Goal: Task Accomplishment & Management: Manage account settings

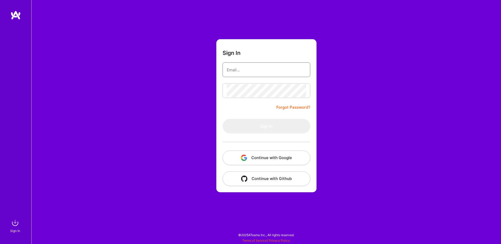
type input "[EMAIL_ADDRESS][DOMAIN_NAME]"
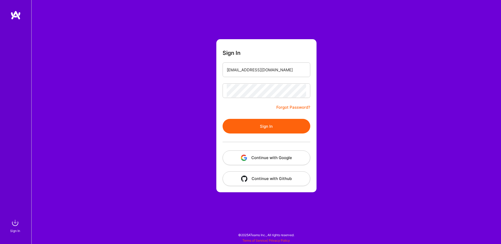
click at [261, 128] on button "Sign In" at bounding box center [266, 126] width 88 height 15
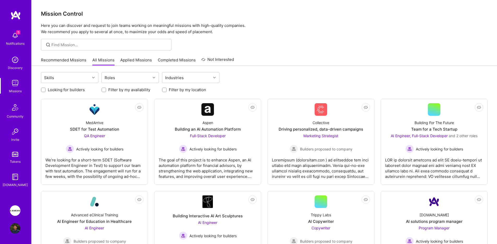
click at [22, 39] on div "5 Notifications" at bounding box center [15, 38] width 32 height 18
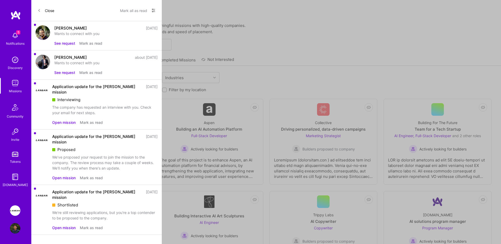
click at [64, 72] on button "See request" at bounding box center [64, 72] width 21 height 5
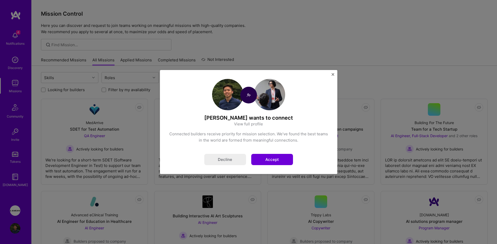
click at [268, 158] on button "Accept" at bounding box center [272, 159] width 42 height 11
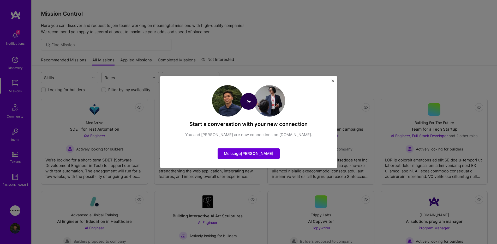
click at [331, 81] on img "Close" at bounding box center [332, 80] width 3 height 3
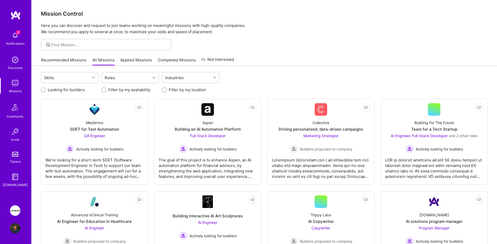
click at [19, 38] on img at bounding box center [15, 35] width 10 height 10
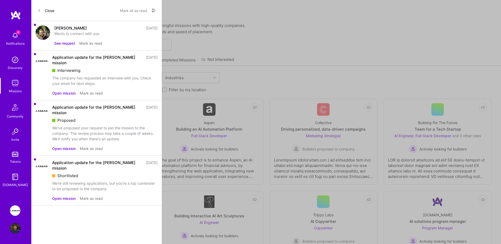
click at [65, 30] on div "[PERSON_NAME]" at bounding box center [70, 27] width 33 height 5
click at [42, 33] on img at bounding box center [42, 32] width 15 height 15
click at [42, 34] on img at bounding box center [42, 32] width 15 height 15
click at [65, 27] on div "[PERSON_NAME]" at bounding box center [70, 27] width 33 height 5
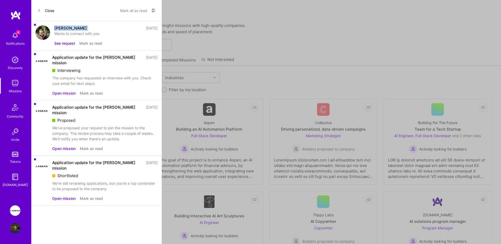
click at [65, 27] on div "[PERSON_NAME]" at bounding box center [70, 27] width 33 height 5
copy div "[PERSON_NAME]"
click at [50, 12] on button "Close" at bounding box center [46, 10] width 17 height 8
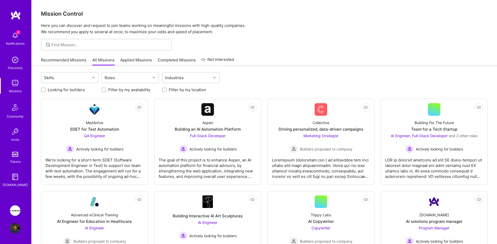
click at [379, 47] on div at bounding box center [264, 44] width 465 height 11
click at [18, 208] on img at bounding box center [15, 210] width 10 height 10
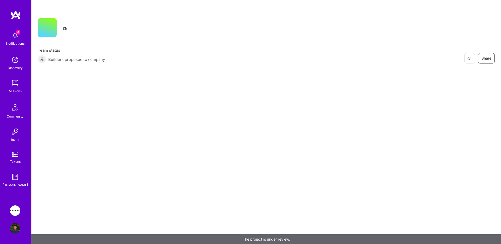
click at [10, 230] on img at bounding box center [15, 228] width 10 height 10
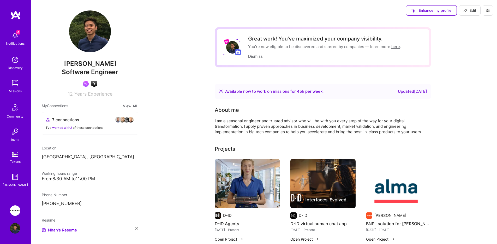
scroll to position [92, 0]
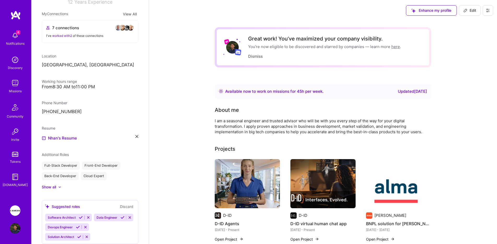
click at [15, 209] on img at bounding box center [15, 210] width 10 height 10
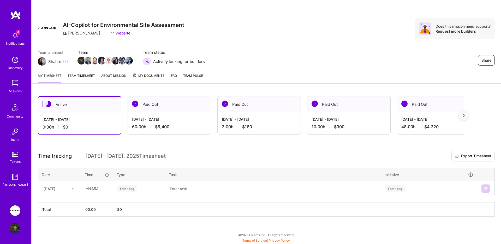
click at [84, 76] on link "Team timesheet" at bounding box center [81, 78] width 27 height 10
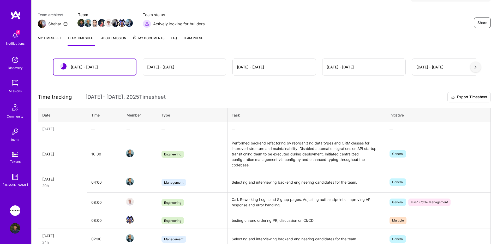
scroll to position [72, 0]
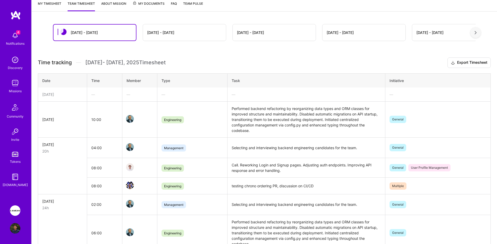
click at [267, 109] on td "Performed backend refactoring by reorganizing data types and ORM classes for im…" at bounding box center [306, 119] width 158 height 36
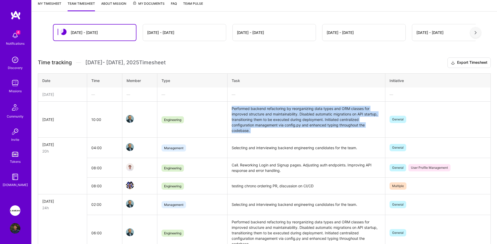
click at [267, 109] on td "Performed backend refactoring by reorganizing data types and ORM classes for im…" at bounding box center [306, 119] width 158 height 36
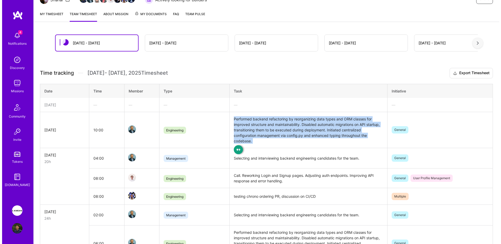
scroll to position [0, 0]
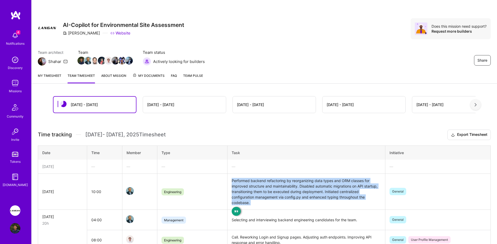
click at [58, 76] on link "My timesheet" at bounding box center [49, 78] width 23 height 10
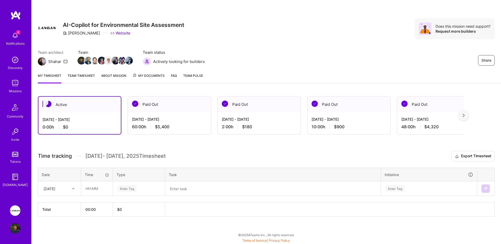
click at [67, 188] on div "[DATE]" at bounding box center [55, 188] width 29 height 9
click at [214, 154] on h3 "Time tracking [DATE] - [DATE] Timesheet Export Timesheet" at bounding box center [266, 156] width 457 height 10
click at [302, 63] on div "Team architect Shahar Team Team status Actively looking for builders Share" at bounding box center [266, 58] width 457 height 16
click at [55, 190] on div "[DATE]" at bounding box center [50, 187] width 12 height 5
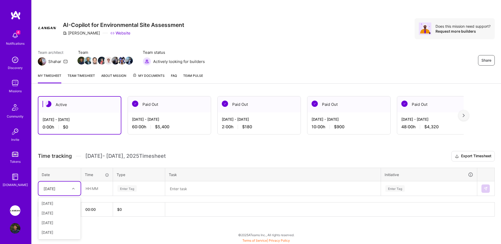
scroll to position [86, 0]
click at [64, 221] on div "[DATE]" at bounding box center [59, 224] width 42 height 10
click at [94, 191] on input "text" at bounding box center [96, 188] width 31 height 14
type input "08:00"
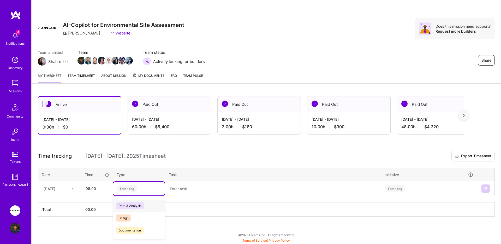
click at [124, 184] on div "Enter Tag" at bounding box center [138, 189] width 51 height 14
click at [140, 204] on div "Engineering" at bounding box center [138, 205] width 51 height 12
click at [197, 190] on textarea at bounding box center [273, 189] width 214 height 14
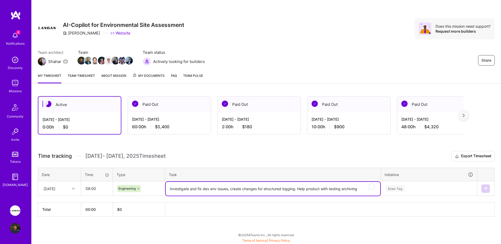
type textarea "Investigate and fix dev env issues, create changes for structured logging. Help…"
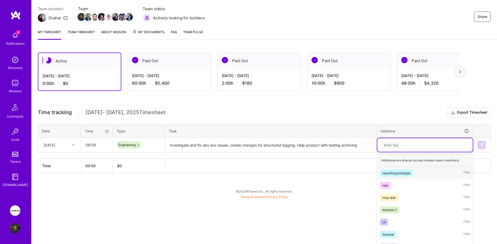
click at [416, 152] on div "option reporting prototype focused, 1 of 17. 17 results available. Use Up and D…" at bounding box center [424, 145] width 95 height 14
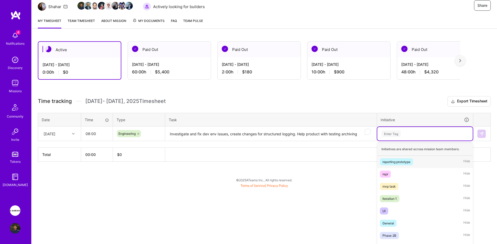
scroll to position [61, 0]
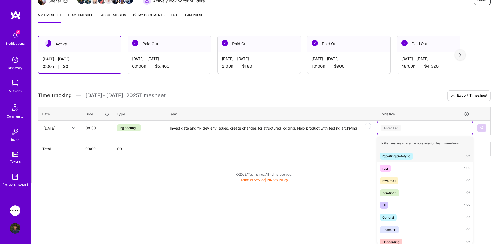
click at [407, 158] on div "reporting prototype" at bounding box center [396, 155] width 28 height 5
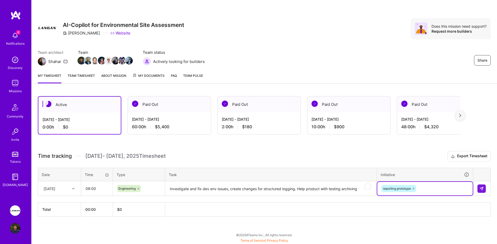
scroll to position [0, 0]
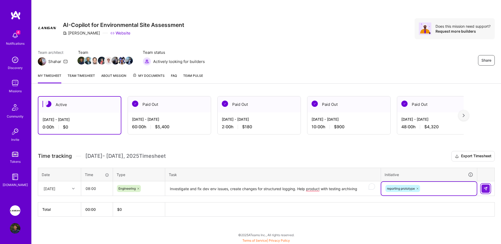
click at [485, 188] on img at bounding box center [485, 188] width 4 height 4
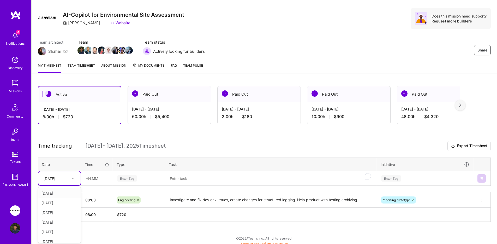
scroll to position [14, 0]
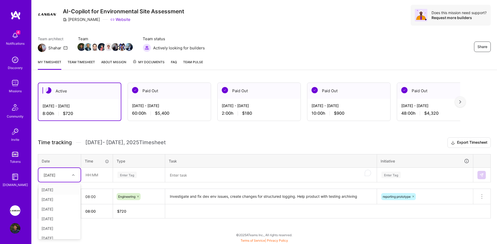
click at [54, 182] on td "option [DATE], selected. option [DATE] focused, 1 of 14. 13 results available. …" at bounding box center [59, 174] width 43 height 15
click at [54, 215] on div "[DATE]" at bounding box center [59, 214] width 42 height 10
click at [85, 181] on input "text" at bounding box center [96, 175] width 31 height 14
type input "08:00"
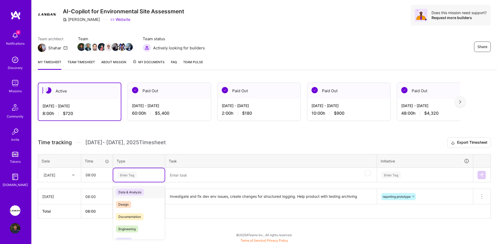
click at [131, 174] on div "Enter Tag" at bounding box center [126, 175] width 19 height 8
click at [136, 228] on span "Engineering" at bounding box center [127, 228] width 22 height 7
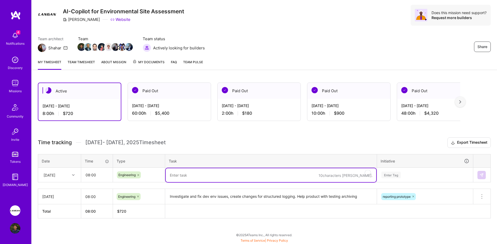
click at [191, 176] on textarea "To enrich screen reader interactions, please activate Accessibility in Grammarl…" at bounding box center [271, 175] width 210 height 14
paste textarea "Add validation form for FE"
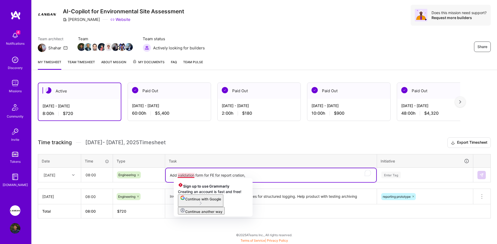
click at [267, 176] on textarea "Add validation form for FE for report cration," at bounding box center [271, 175] width 210 height 14
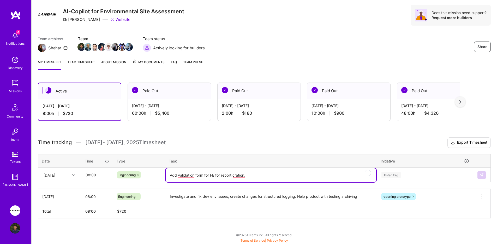
paste textarea "Update reports request response model #"
type textarea "Add validation form for FE for report cration, Update reports request response …"
click at [418, 171] on div "Enter Tag" at bounding box center [424, 175] width 95 height 14
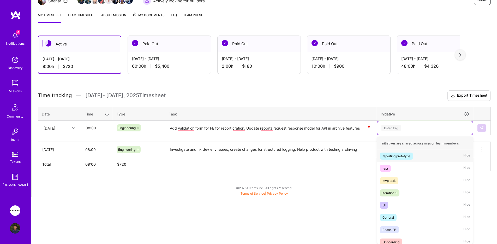
click at [411, 159] on span "reporting prototype" at bounding box center [396, 155] width 33 height 7
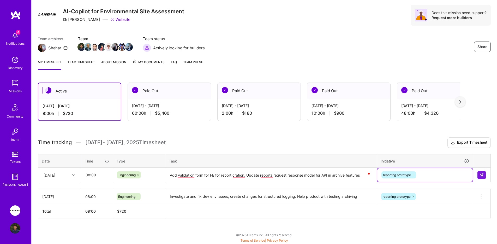
click at [485, 170] on td at bounding box center [481, 174] width 17 height 15
click at [485, 171] on div at bounding box center [481, 175] width 9 height 8
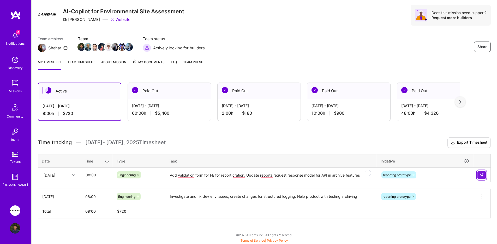
click at [483, 172] on button at bounding box center [481, 175] width 8 height 8
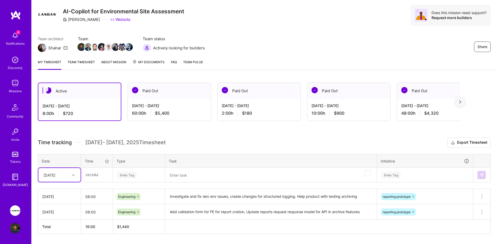
click at [56, 174] on div "option [DATE], selected. Select is focused ,type to refine list, press Down to …" at bounding box center [59, 175] width 42 height 14
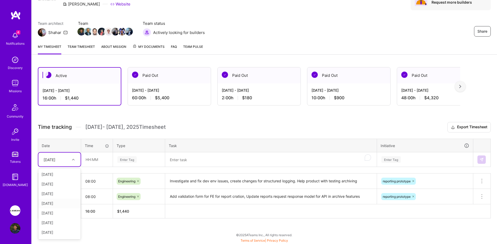
scroll to position [57, 0]
click at [61, 207] on div "[DATE]" at bounding box center [59, 204] width 42 height 10
click at [95, 165] on input "text" at bounding box center [96, 159] width 31 height 14
type input "08:00"
click at [123, 163] on div "Enter Tag" at bounding box center [138, 160] width 51 height 14
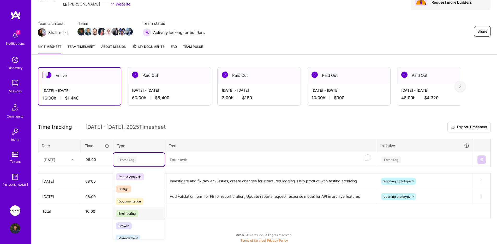
click at [136, 213] on span "Engineering" at bounding box center [127, 213] width 22 height 7
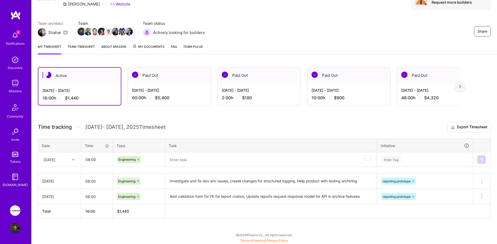
click at [182, 170] on div "Time tracking [DATE] - [DATE] Timesheet Export Timesheet Date Time Type Task In…" at bounding box center [264, 170] width 453 height 96
click at [183, 163] on textarea "To enrich screen reader interactions, please activate Accessibility in Grammarl…" at bounding box center [271, 160] width 210 height 14
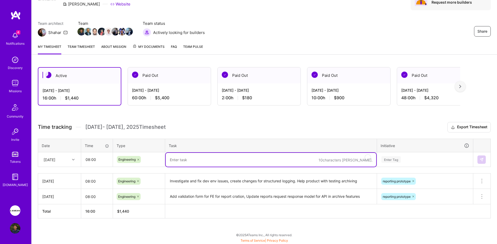
paste textarea "Modify archive toast #"
type textarea "Modify archive toast on UI to match design, re-format BE code"
click at [406, 157] on div "Enter Tag" at bounding box center [424, 160] width 95 height 14
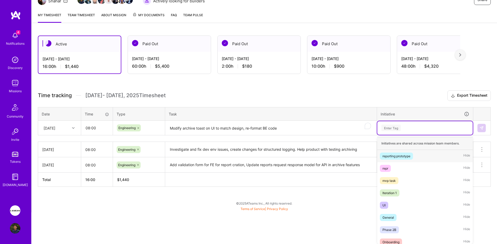
click at [407, 154] on div "reporting prototype" at bounding box center [396, 155] width 28 height 5
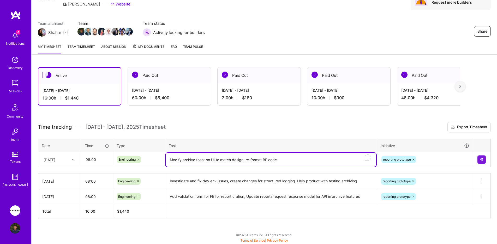
click at [325, 161] on textarea "Modify archive toast on UI to match design, re-format BE code" at bounding box center [271, 160] width 210 height 14
click at [482, 161] on img at bounding box center [481, 159] width 4 height 4
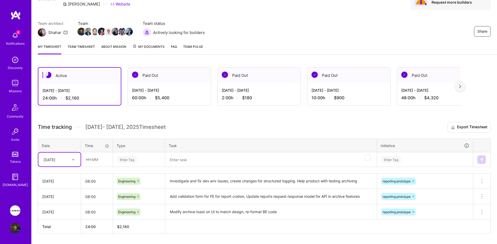
click at [66, 156] on div "[DATE]" at bounding box center [55, 159] width 29 height 9
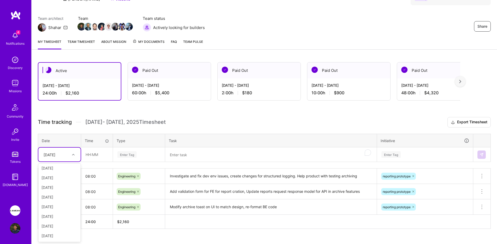
scroll to position [49, 0]
click at [60, 196] on div "[DATE]" at bounding box center [59, 197] width 42 height 10
click at [102, 142] on div "Time" at bounding box center [97, 140] width 24 height 5
click at [98, 151] on input "text" at bounding box center [96, 154] width 31 height 14
type input "08:00"
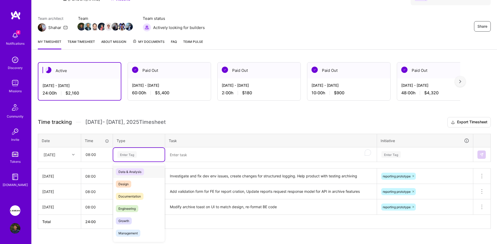
click at [140, 157] on div "Enter Tag" at bounding box center [139, 154] width 44 height 7
click at [130, 206] on span "Engineering" at bounding box center [127, 208] width 22 height 7
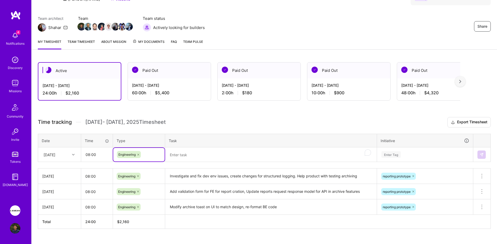
click at [197, 157] on textarea "To enrich screen reader interactions, please activate Accessibility in Grammarl…" at bounding box center [271, 155] width 210 height 14
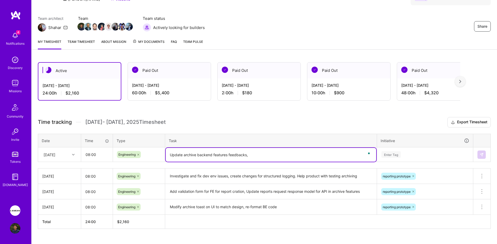
paste textarea "Change routes for previous conventions"
click at [249, 151] on textarea "Update archive backend features feedbacks, Change routes for previous conventio…" at bounding box center [271, 155] width 210 height 14
click at [250, 153] on textarea "Update archive backend features feedbacks, Change routes for previous conventio…" at bounding box center [271, 155] width 210 height 14
type textarea "Update archive backend features feedbacks, change API routes for previous conve…"
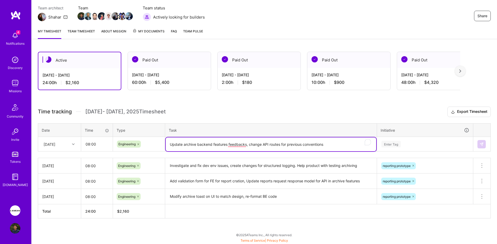
click at [418, 149] on div "Enter Tag" at bounding box center [424, 144] width 95 height 14
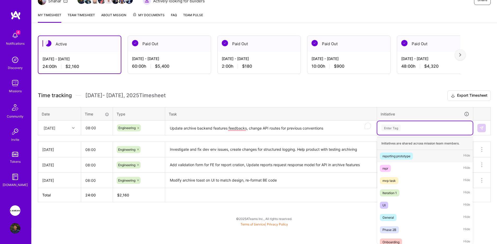
click at [414, 152] on div "reporting prototype Hide" at bounding box center [424, 156] width 95 height 12
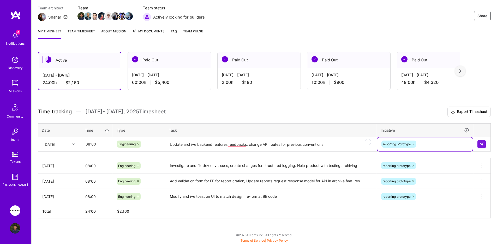
scroll to position [44, 0]
click at [482, 142] on img at bounding box center [481, 144] width 4 height 4
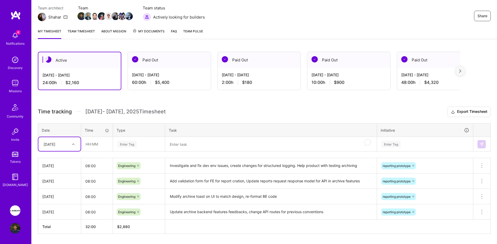
click at [73, 143] on icon at bounding box center [73, 144] width 3 height 3
click at [59, 216] on div "[DATE]" at bounding box center [59, 216] width 42 height 10
click at [90, 145] on input "text" at bounding box center [96, 144] width 31 height 14
type input "08:00"
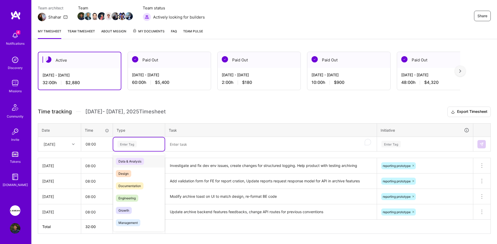
click at [135, 141] on div "Enter Tag" at bounding box center [126, 144] width 19 height 8
click at [142, 199] on div "Engineering" at bounding box center [138, 198] width 51 height 12
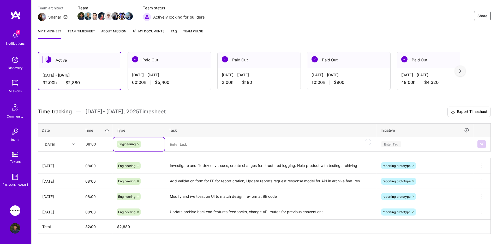
click at [196, 137] on textarea "To enrich screen reader interactions, please activate Accessibility in Grammarl…" at bounding box center [271, 144] width 210 height 14
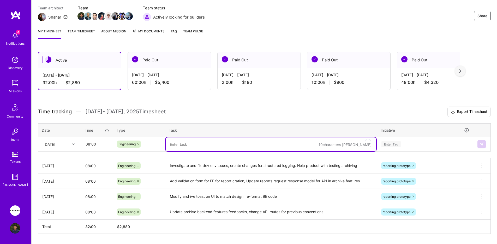
paste textarea "Upgrade pdfjs version"
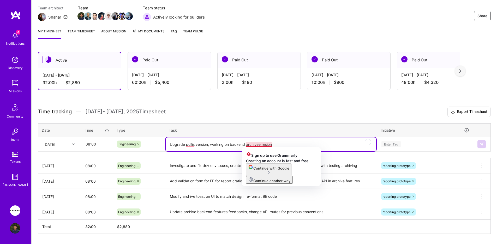
click at [258, 145] on textarea "Upgrade pdfjs version, working on backend archivee resion" at bounding box center [271, 144] width 210 height 14
click at [257, 144] on textarea "Upgrade pdfjs version, working on backend archivee resion" at bounding box center [271, 144] width 210 height 14
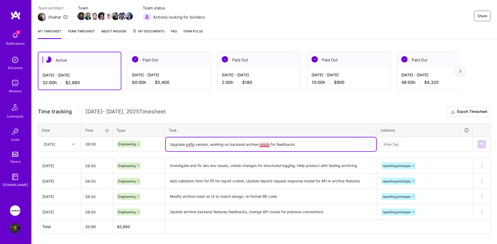
click at [263, 144] on textarea "Upgrade pdfjs version, working on backend archive resion for feedbacks" at bounding box center [271, 144] width 210 height 14
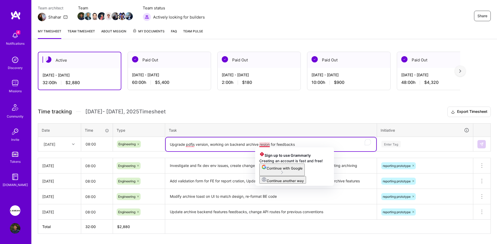
click at [263, 144] on textarea "Upgrade pdfjs version, working on backend archive resion for feedbacks" at bounding box center [271, 144] width 210 height 14
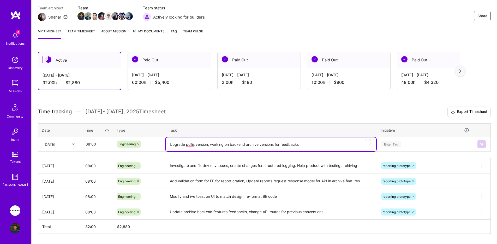
type textarea "Upgrade pdfjs version, working on backend archive versions for feedbacks"
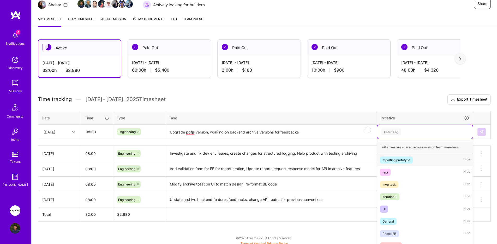
click at [425, 138] on div "option reporting prototype, selected. option reporting prototype focused, 1 of …" at bounding box center [424, 132] width 95 height 14
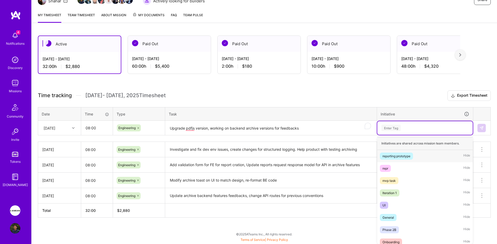
click at [417, 154] on div "reporting prototype Hide" at bounding box center [424, 156] width 95 height 12
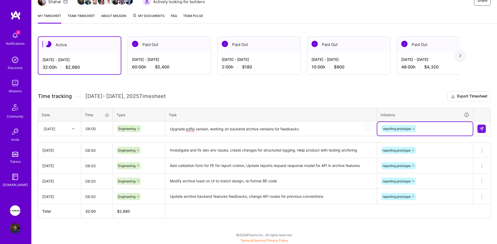
scroll to position [60, 0]
click at [480, 129] on img at bounding box center [481, 128] width 4 height 4
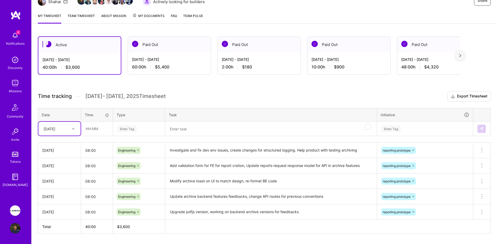
click at [63, 126] on div "[DATE]" at bounding box center [55, 128] width 29 height 9
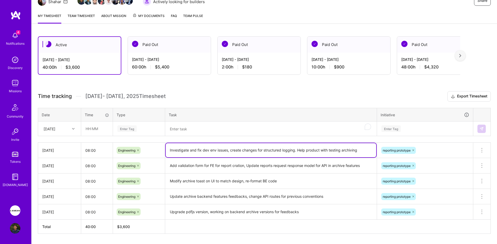
click at [196, 143] on textarea "Investigate and fix dev env issues, create changes for structured logging. Help…" at bounding box center [271, 150] width 210 height 14
click at [63, 125] on div "[DATE]" at bounding box center [55, 128] width 29 height 9
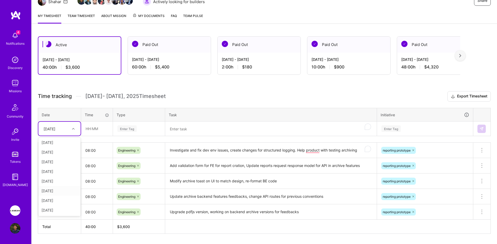
scroll to position [0, 0]
click at [57, 181] on div "[DATE]" at bounding box center [59, 182] width 42 height 10
click at [90, 127] on input "text" at bounding box center [96, 129] width 31 height 14
type input "08:00"
click at [135, 132] on div "Enter Tag" at bounding box center [138, 129] width 51 height 14
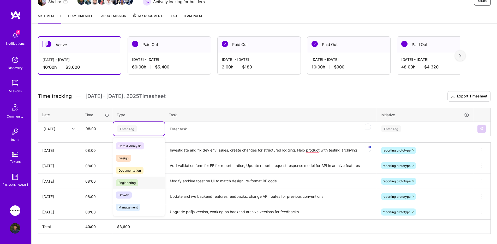
click at [137, 179] on span "Engineering" at bounding box center [127, 182] width 22 height 7
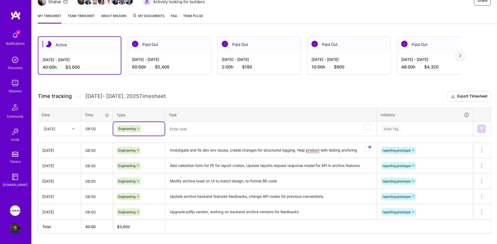
click at [209, 130] on textarea "To enrich screen reader interactions, please activate Accessibility in Grammarl…" at bounding box center [271, 129] width 210 height 14
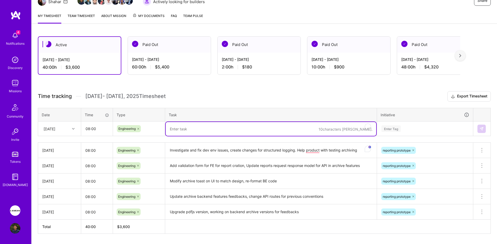
paste textarea "Add archive modal for UI"
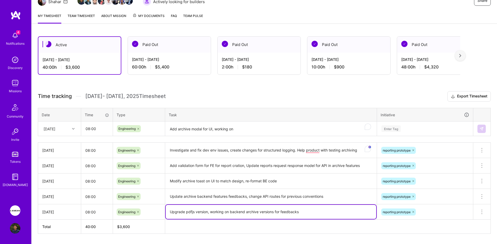
drag, startPoint x: 210, startPoint y: 212, endPoint x: 304, endPoint y: 212, distance: 93.4
click at [304, 212] on textarea "Upgrade pdfjs version, working on backend archive versions for feedbacks" at bounding box center [271, 211] width 210 height 14
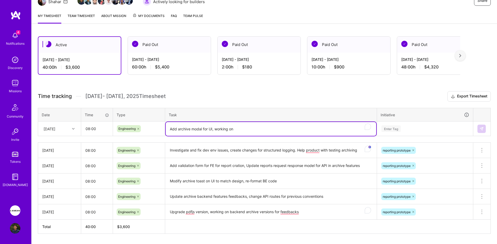
drag, startPoint x: 214, startPoint y: 129, endPoint x: 247, endPoint y: 128, distance: 32.9
click at [247, 128] on textarea "Add archive modal for UI, working on" at bounding box center [271, 129] width 210 height 14
paste textarea "backend archive versions for feedbacks"
type textarea "Add archive modal for UI, working on backend archive versions for feedbacks"
click at [404, 129] on div "Enter Tag" at bounding box center [425, 128] width 88 height 7
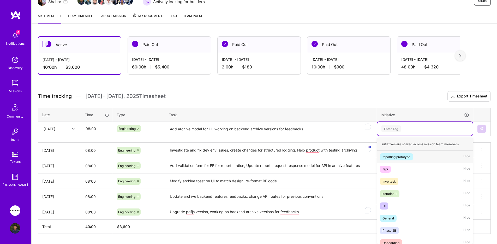
scroll to position [63, 0]
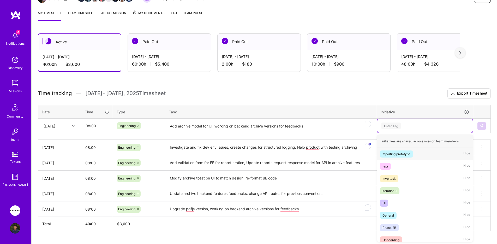
click at [403, 153] on div "reporting prototype" at bounding box center [396, 153] width 28 height 5
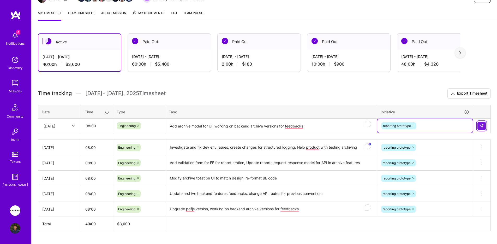
click at [484, 125] on button at bounding box center [481, 126] width 8 height 8
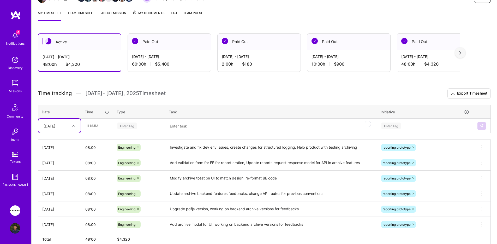
click at [199, 123] on textarea "To enrich screen reader interactions, please activate Accessibility in Grammarl…" at bounding box center [271, 126] width 210 height 14
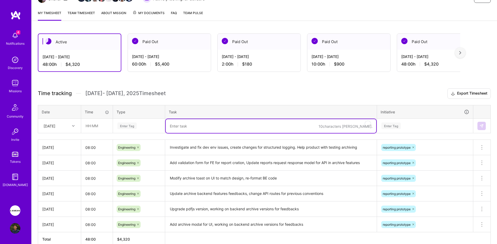
paste textarea "Add report archive DAO, service and endpoints"
type textarea "Add report archive DAO, service and endpoints"
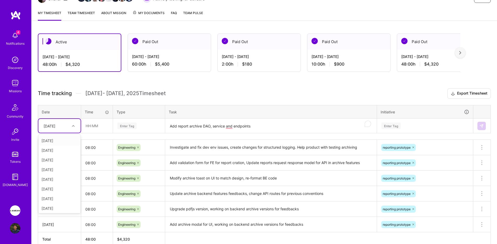
click at [67, 130] on div "[DATE]" at bounding box center [59, 126] width 42 height 14
click at [61, 168] on div "[DATE]" at bounding box center [59, 170] width 42 height 10
click at [86, 130] on input "text" at bounding box center [96, 126] width 31 height 14
type input "08:00"
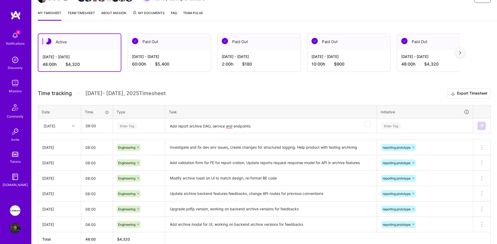
click at [130, 131] on div "Enter Tag" at bounding box center [138, 126] width 51 height 14
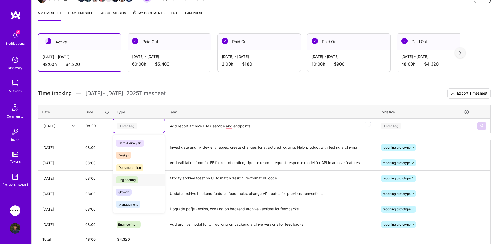
click at [135, 179] on span "Engineering" at bounding box center [127, 179] width 22 height 7
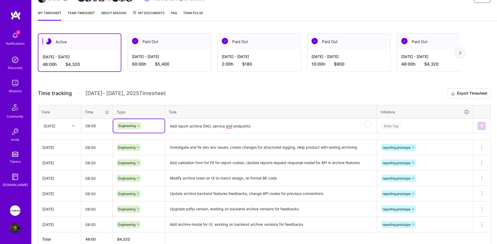
click at [270, 132] on textarea "Add report archive DAO, service and endpoints" at bounding box center [271, 126] width 210 height 14
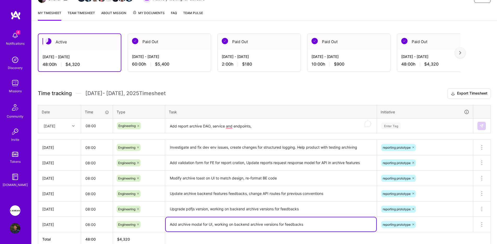
drag, startPoint x: 215, startPoint y: 225, endPoint x: 318, endPoint y: 223, distance: 102.2
click at [318, 223] on textarea "Add archive modal for UI, working on backend archive versions for feedbacks" at bounding box center [271, 224] width 210 height 14
click at [285, 129] on textarea "Add report archive DAO, service and endpoints," at bounding box center [271, 126] width 210 height 14
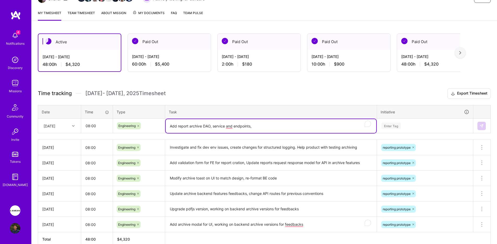
paste textarea "working on backend archive versions for feedbacks"
type textarea "Add report archive DAO, service and endpoints, working on backend archive versi…"
click at [416, 119] on div "Enter Tag" at bounding box center [424, 126] width 95 height 14
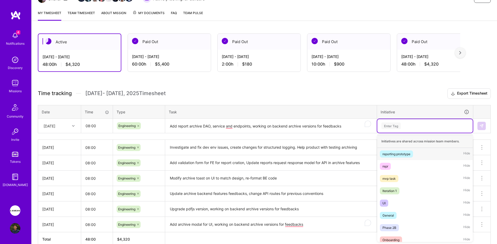
click at [410, 151] on div "reporting prototype" at bounding box center [396, 153] width 28 height 5
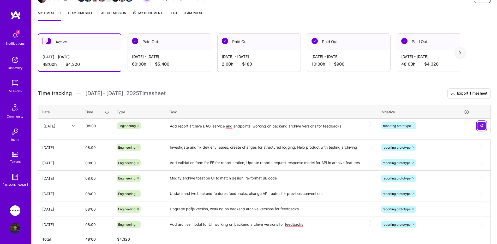
click at [481, 128] on button at bounding box center [481, 126] width 8 height 8
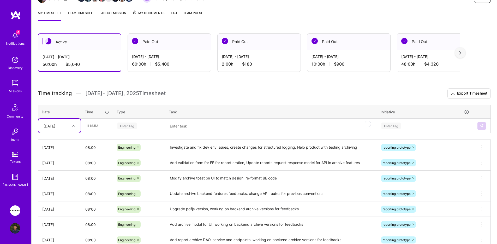
click at [71, 127] on div at bounding box center [74, 125] width 8 height 7
click at [58, 162] on div "[DATE]" at bounding box center [59, 160] width 42 height 10
click at [95, 118] on th "Time" at bounding box center [97, 112] width 32 height 14
click at [95, 122] on input "text" at bounding box center [96, 126] width 31 height 14
type input "08:00"
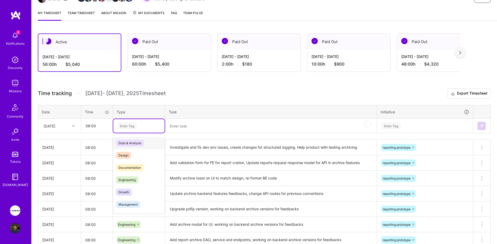
click at [135, 123] on div "Enter Tag" at bounding box center [126, 126] width 19 height 8
click at [134, 178] on span "Engineering" at bounding box center [127, 179] width 22 height 7
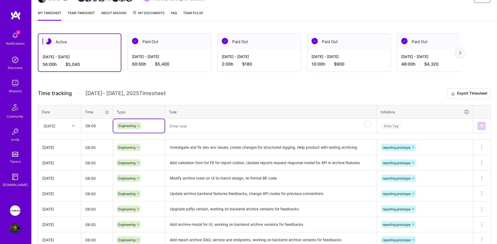
click at [181, 126] on textarea "To enrich screen reader interactions, please activate Accessibility in Grammarl…" at bounding box center [271, 126] width 210 height 14
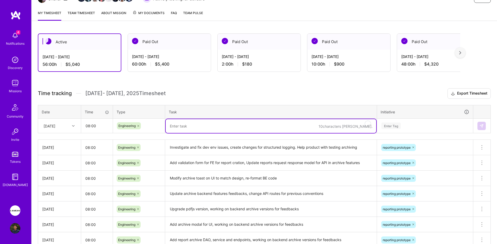
paste textarea "Add sync export capabilities"
click at [253, 124] on textarea "Add sync export capabilities for report exports, started on report archiving, C…" at bounding box center [271, 126] width 210 height 14
type textarea "Add sync export capabilities for report exports, investigate and breakdown on r…"
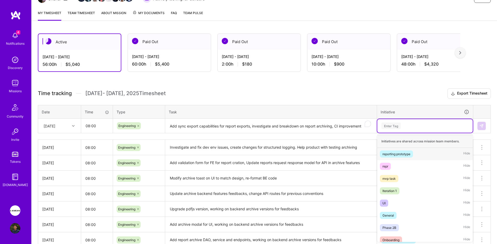
click at [409, 122] on div "Enter Tag" at bounding box center [424, 126] width 95 height 14
click at [407, 153] on div "reporting prototype" at bounding box center [396, 153] width 28 height 5
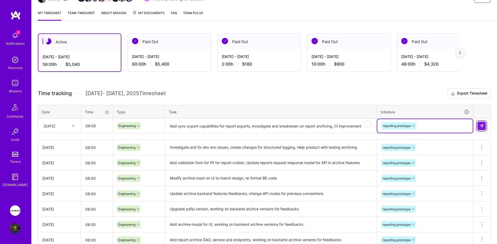
click at [479, 125] on img at bounding box center [481, 126] width 4 height 4
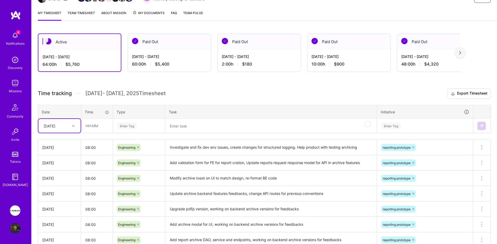
click at [55, 124] on div "[DATE]" at bounding box center [50, 125] width 12 height 5
click at [59, 152] on div "[DATE]" at bounding box center [59, 150] width 42 height 10
click at [97, 120] on input "text" at bounding box center [96, 126] width 31 height 14
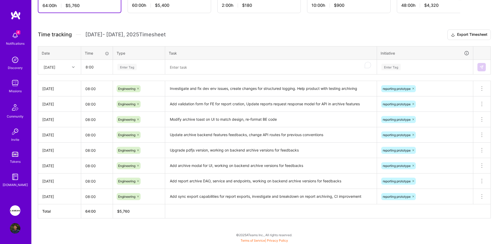
type input "08:00"
click at [143, 71] on div "Enter Tag" at bounding box center [138, 67] width 51 height 14
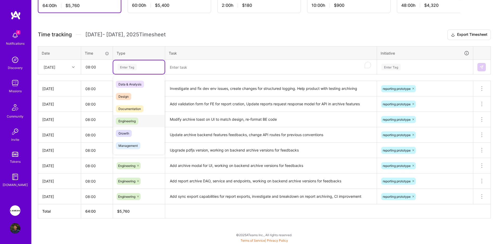
click at [136, 117] on span "Engineering" at bounding box center [127, 120] width 22 height 7
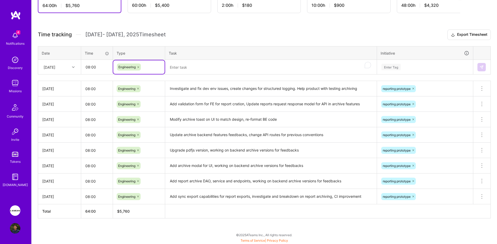
click at [211, 68] on textarea "To enrich screen reader interactions, please activate Accessibility in Grammarl…" at bounding box center [271, 67] width 210 height 14
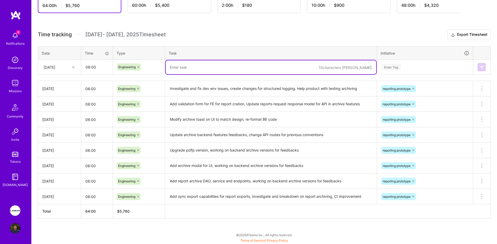
click at [256, 69] on textarea "To enrich screen reader interactions, please activate Accessibility in Grammarl…" at bounding box center [271, 67] width 210 height 14
click at [262, 85] on textarea "Investigate and fix dev env issues, create changes for structured logging. Help…" at bounding box center [271, 88] width 210 height 14
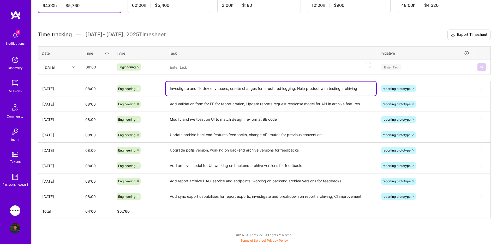
click at [261, 87] on textarea "Investigate and fix dev env issues, create changes for structured logging. Help…" at bounding box center [271, 88] width 210 height 14
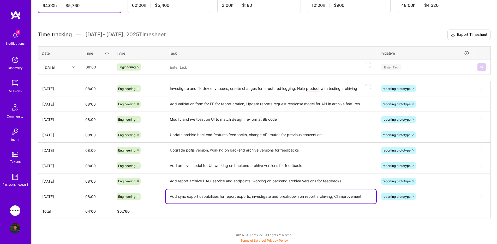
click at [245, 196] on textarea "Add sync export capabilities for report exports, investigate and breakdown on r…" at bounding box center [271, 196] width 210 height 14
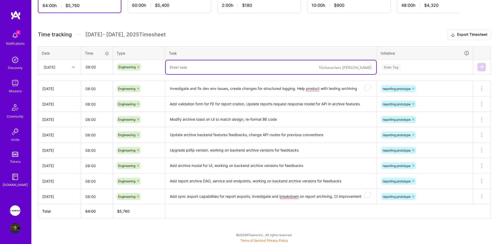
click at [248, 64] on textarea "To enrich screen reader interactions, please activate Accessibility in Grammarl…" at bounding box center [271, 67] width 210 height 14
paste textarea "Add sync export capabilities for report exports, investigate and breakdown on r…"
drag, startPoint x: 252, startPoint y: 67, endPoint x: 334, endPoint y: 68, distance: 81.1
click at [334, 68] on textarea "Add sync export capabilities for report exports, investigate and breakdown on r…" at bounding box center [271, 67] width 210 height 14
type textarea "Add sync export capabilities for report exports, CI improvement, reformat FE co…"
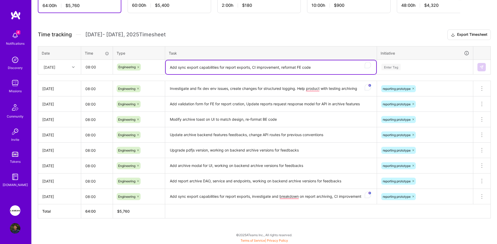
click at [409, 66] on div "Enter Tag" at bounding box center [425, 67] width 88 height 7
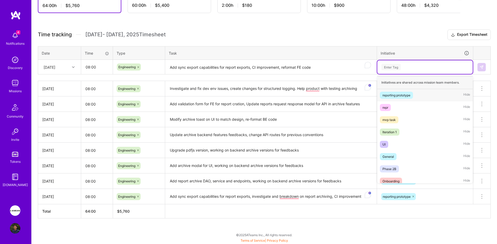
click at [399, 96] on div "reporting prototype" at bounding box center [396, 94] width 28 height 5
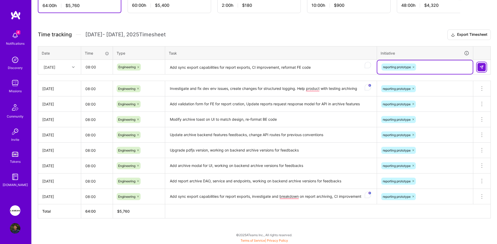
click at [484, 66] on button at bounding box center [481, 67] width 8 height 8
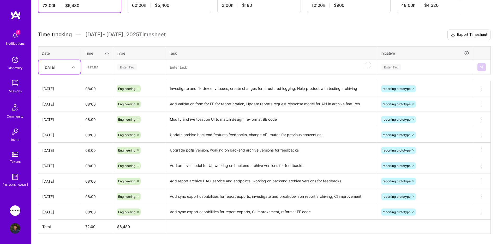
click at [64, 69] on div "[DATE]" at bounding box center [55, 67] width 29 height 9
click at [58, 84] on div "[DATE]" at bounding box center [59, 82] width 42 height 10
click at [87, 70] on input "text" at bounding box center [96, 67] width 31 height 14
type input "08:00"
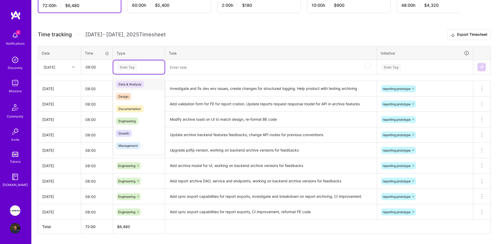
click at [133, 65] on div "Enter Tag" at bounding box center [126, 67] width 19 height 8
click at [132, 122] on span "Engineering" at bounding box center [127, 120] width 22 height 7
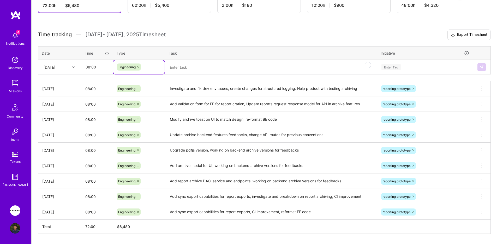
scroll to position [137, 0]
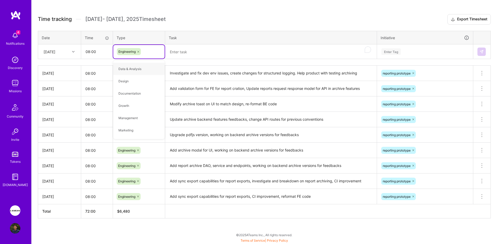
click at [186, 55] on textarea "To enrich screen reader interactions, please activate Accessibility in Grammarl…" at bounding box center [271, 52] width 210 height 14
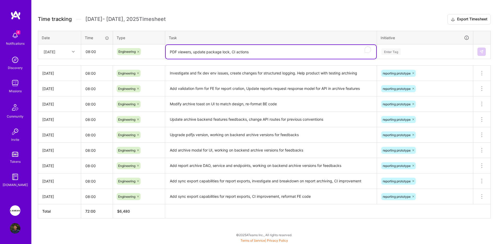
click at [190, 54] on textarea "PDF viewers, update package lock, CI actions" at bounding box center [271, 52] width 210 height 14
type textarea "PDF viewers, update package lock, CI actions"
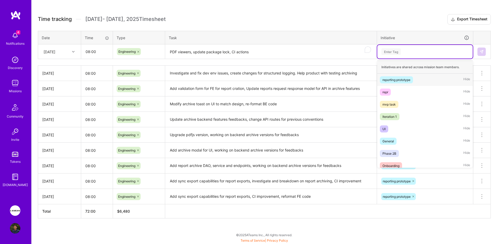
click at [406, 50] on div "Enter Tag" at bounding box center [425, 51] width 88 height 7
click at [399, 77] on div "reporting prototype" at bounding box center [396, 79] width 28 height 5
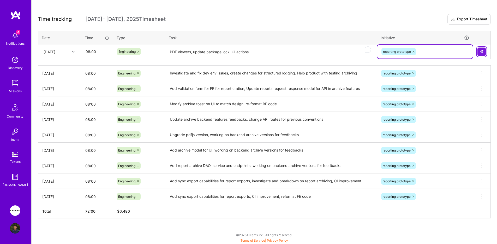
click at [481, 51] on img at bounding box center [481, 52] width 4 height 4
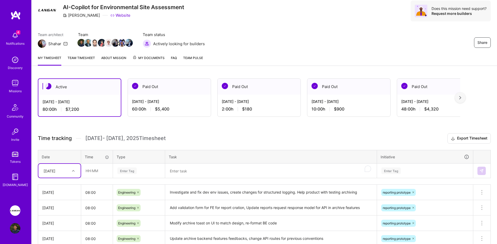
scroll to position [0, 0]
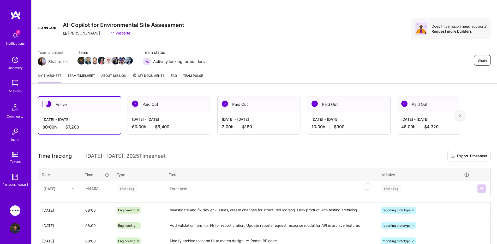
click at [11, 37] on img at bounding box center [15, 35] width 10 height 10
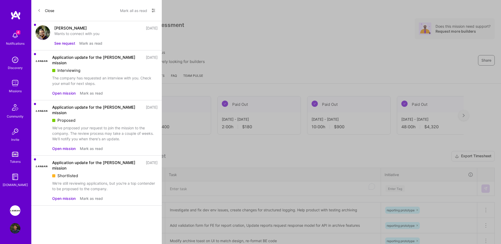
click at [71, 42] on button "See request" at bounding box center [64, 42] width 21 height 5
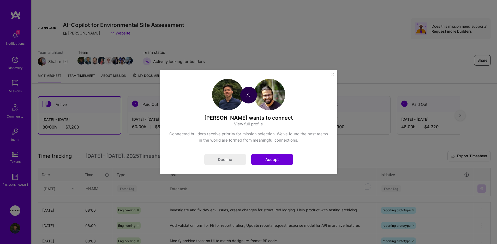
click at [279, 93] on img at bounding box center [269, 94] width 31 height 31
drag, startPoint x: 240, startPoint y: 118, endPoint x: 208, endPoint y: 117, distance: 32.6
click at [208, 117] on h4 "[PERSON_NAME] wants to connect" at bounding box center [249, 117] width 160 height 7
copy h4 "[PERSON_NAME]"
click at [333, 72] on div "[PERSON_NAME] wants to connect View full profile Connected builders receive pri…" at bounding box center [248, 122] width 177 height 104
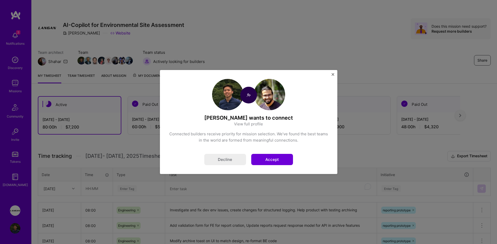
click at [334, 74] on img "Close" at bounding box center [332, 74] width 3 height 3
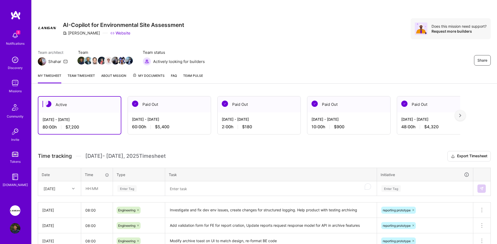
click at [15, 67] on div "Discovery" at bounding box center [15, 67] width 15 height 5
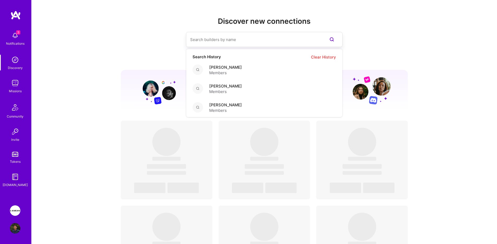
click at [216, 41] on input at bounding box center [253, 39] width 127 height 13
paste input "[PERSON_NAME]"
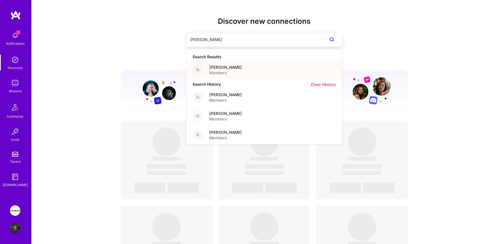
type input "[PERSON_NAME]"
click at [225, 67] on span "[PERSON_NAME]" at bounding box center [225, 66] width 33 height 5
